Goal: Transaction & Acquisition: Book appointment/travel/reservation

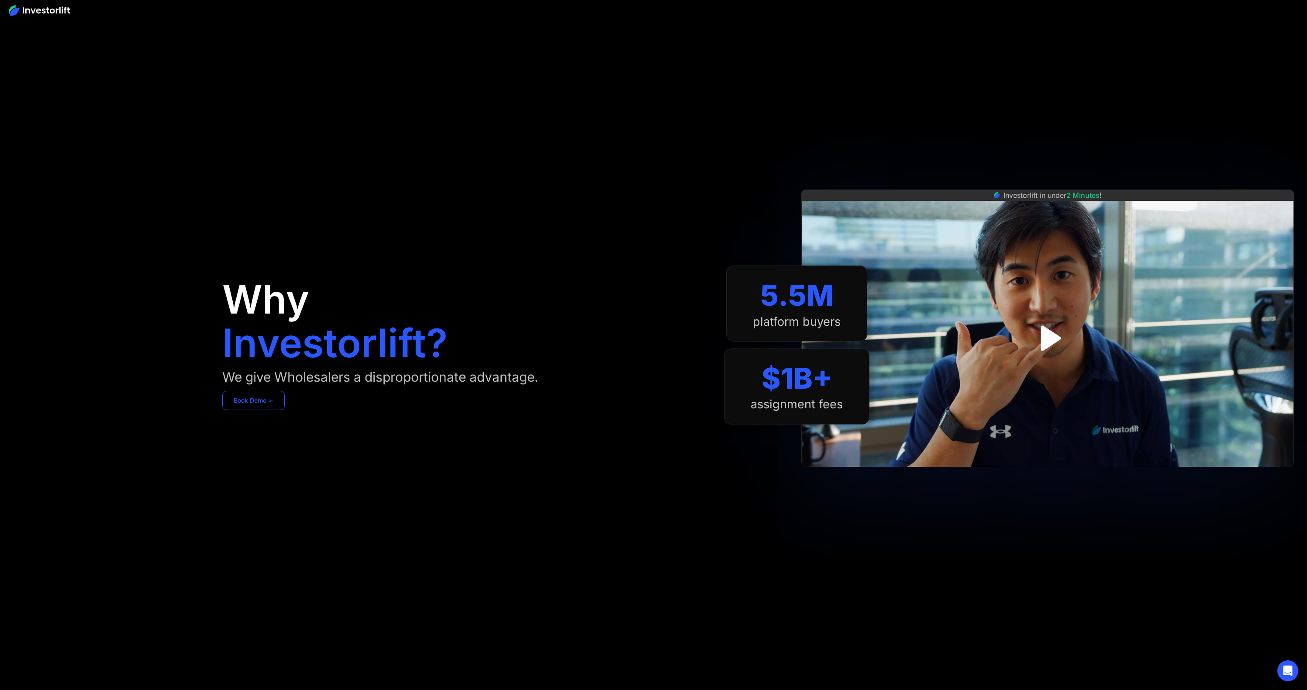
click at [258, 404] on link "Book Demo ➢" at bounding box center [253, 400] width 62 height 19
